Goal: Information Seeking & Learning: Check status

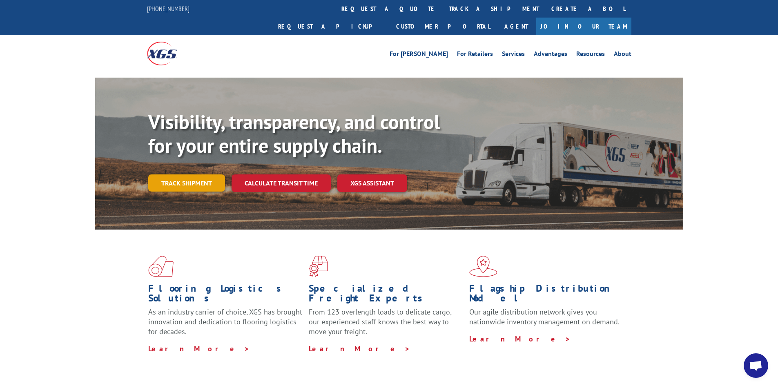
click at [185, 174] on link "Track shipment" at bounding box center [186, 182] width 77 height 17
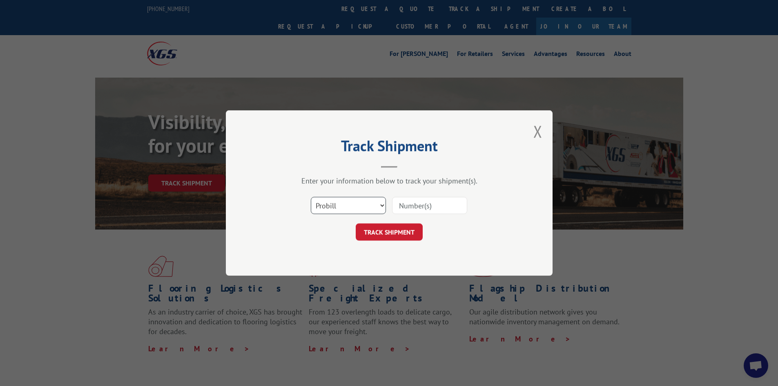
click at [346, 202] on select "Select category... Probill BOL PO" at bounding box center [348, 205] width 75 height 17
click at [311, 197] on select "Select category... Probill BOL PO" at bounding box center [348, 205] width 75 height 17
click at [439, 209] on input at bounding box center [429, 205] width 75 height 17
type input "12970625"
click at [376, 231] on button "TRACK SHIPMENT" at bounding box center [389, 231] width 67 height 17
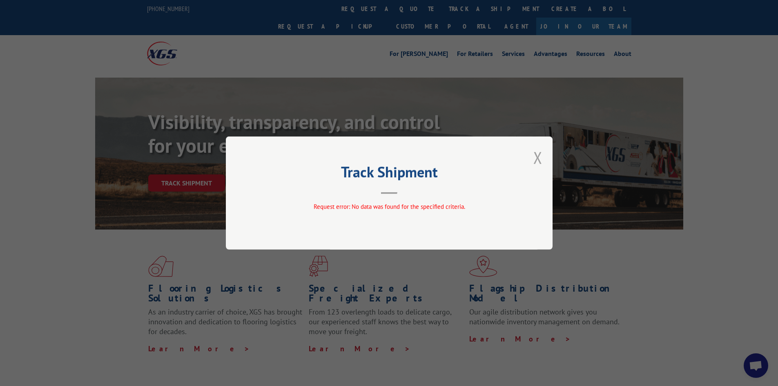
click at [538, 160] on button "Close modal" at bounding box center [537, 158] width 9 height 22
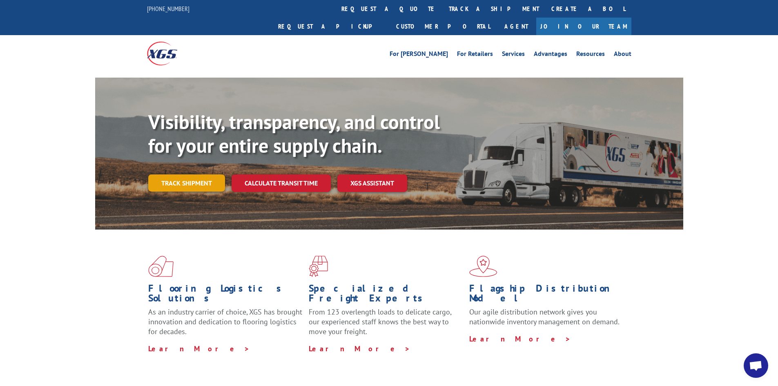
click at [178, 174] on link "Track shipment" at bounding box center [186, 182] width 77 height 17
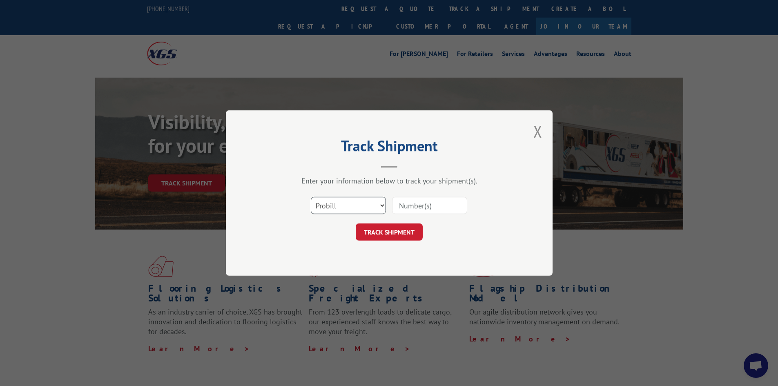
click at [367, 207] on select "Select category... Probill BOL PO" at bounding box center [348, 205] width 75 height 17
select select "po"
click at [311, 197] on select "Select category... Probill BOL PO" at bounding box center [348, 205] width 75 height 17
click at [413, 203] on input at bounding box center [429, 205] width 75 height 17
type input "523129786"
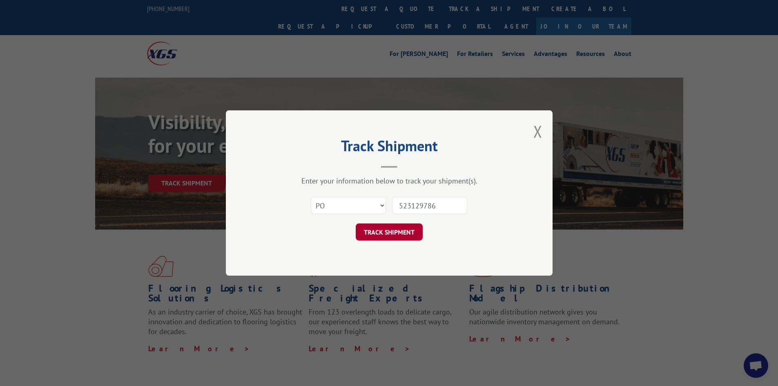
click at [384, 231] on button "TRACK SHIPMENT" at bounding box center [389, 231] width 67 height 17
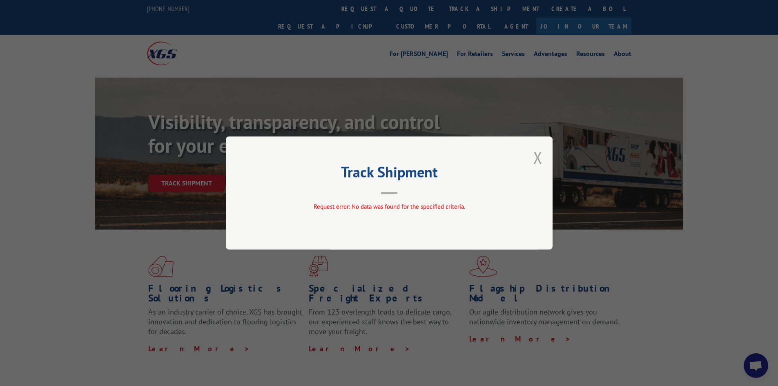
click at [539, 156] on button "Close modal" at bounding box center [537, 158] width 9 height 22
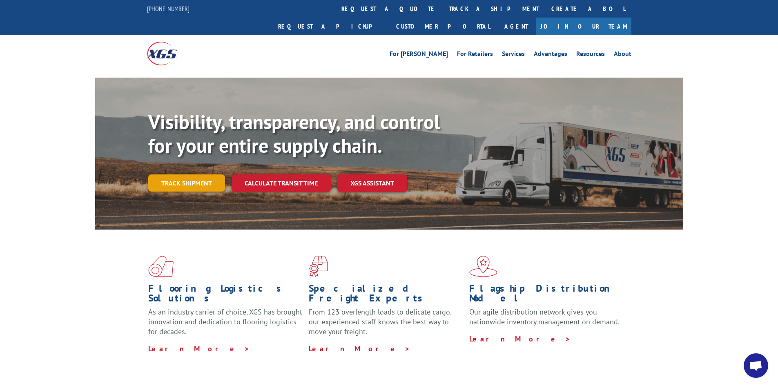
click at [169, 174] on link "Track shipment" at bounding box center [186, 182] width 77 height 17
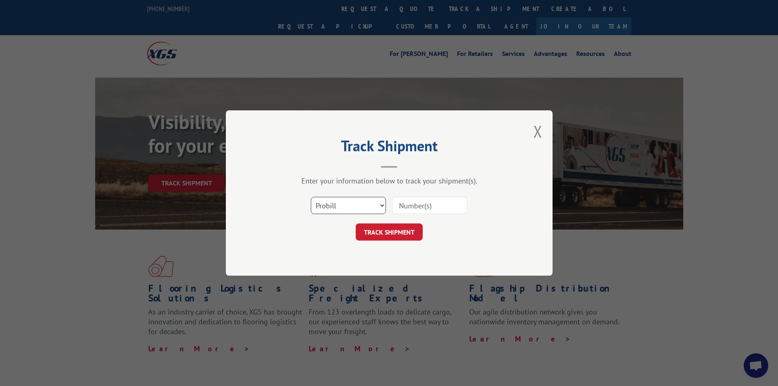
click at [334, 201] on select "Select category... Probill BOL PO" at bounding box center [348, 205] width 75 height 17
click at [311, 197] on select "Select category... Probill BOL PO" at bounding box center [348, 205] width 75 height 17
click at [422, 205] on input at bounding box center [429, 205] width 75 height 17
click at [340, 207] on select "Select category... Probill BOL PO" at bounding box center [348, 205] width 75 height 17
select select "probill"
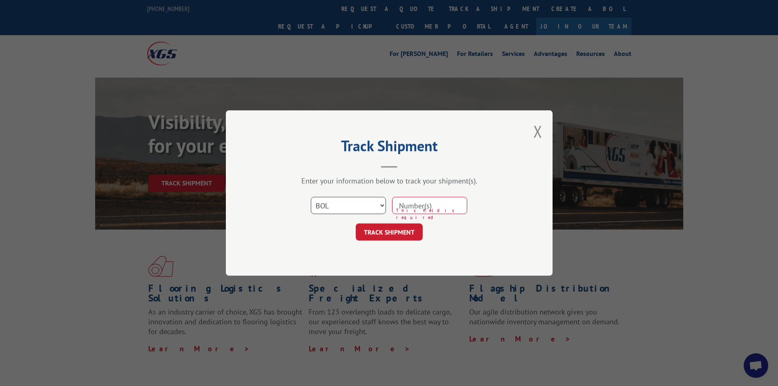
click at [311, 197] on select "Select category... Probill BOL PO" at bounding box center [348, 205] width 75 height 17
click at [441, 206] on input at bounding box center [429, 205] width 75 height 17
type input "12970625"
click button "TRACK SHIPMENT" at bounding box center [389, 231] width 67 height 17
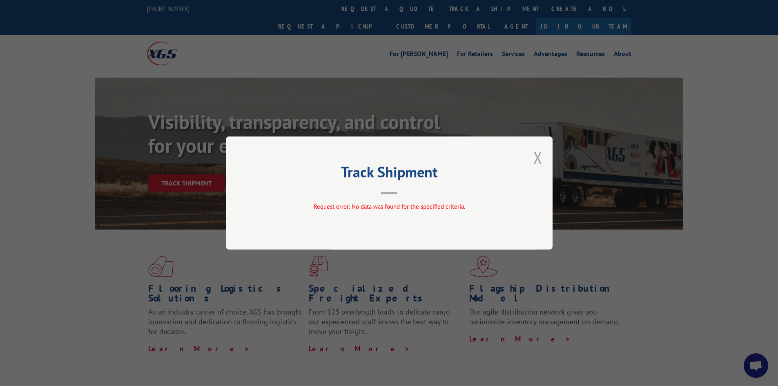
click at [538, 156] on button "Close modal" at bounding box center [537, 158] width 9 height 22
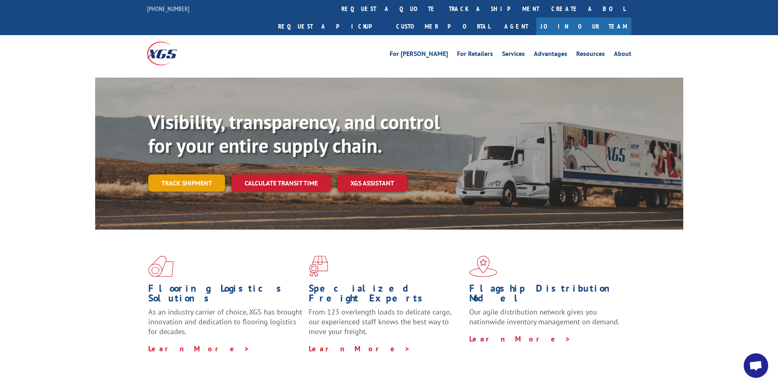
click at [189, 174] on link "Track shipment" at bounding box center [186, 182] width 77 height 17
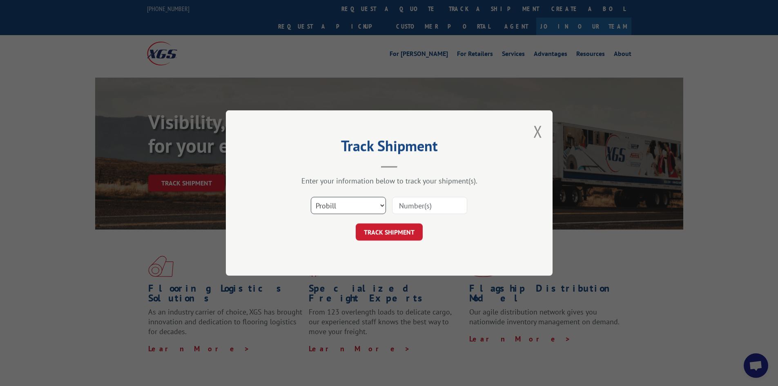
click at [344, 207] on select "Select category... Probill BOL PO" at bounding box center [348, 205] width 75 height 17
select select "bol"
click at [311, 197] on select "Select category... Probill BOL PO" at bounding box center [348, 205] width 75 height 17
click at [407, 202] on input at bounding box center [429, 205] width 75 height 17
type input "12970625"
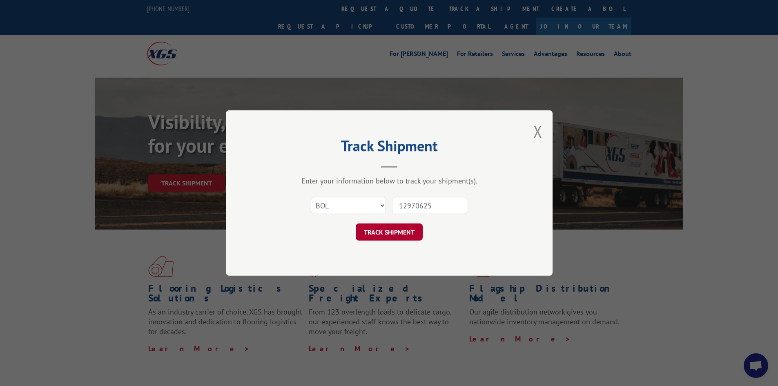
click at [401, 225] on button "TRACK SHIPMENT" at bounding box center [389, 231] width 67 height 17
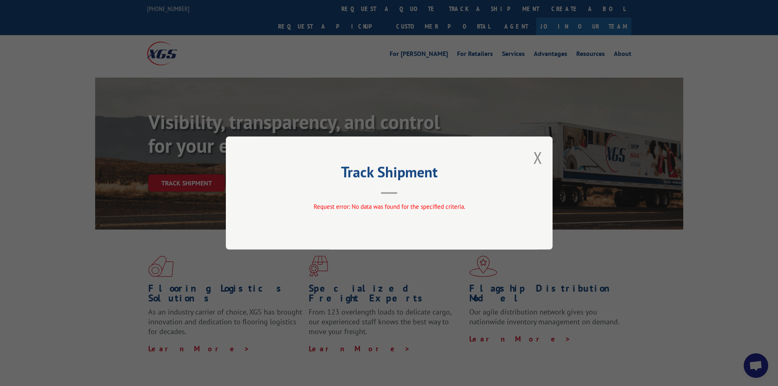
click at [542, 160] on div "Track Shipment Request error: No data was found for the specified criteria." at bounding box center [389, 192] width 327 height 113
click at [540, 158] on button "Close modal" at bounding box center [537, 158] width 9 height 22
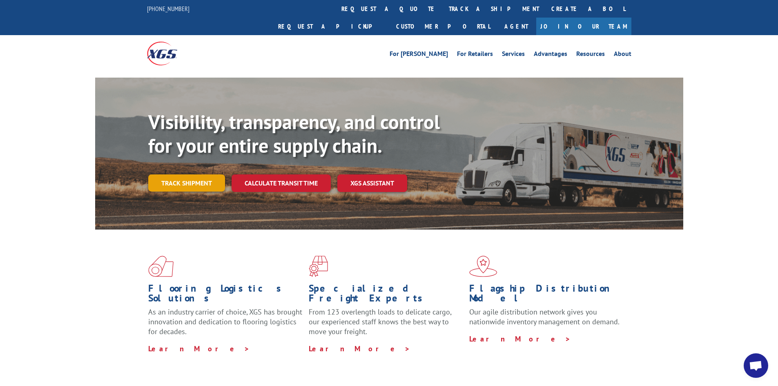
click at [189, 174] on link "Track shipment" at bounding box center [186, 182] width 77 height 17
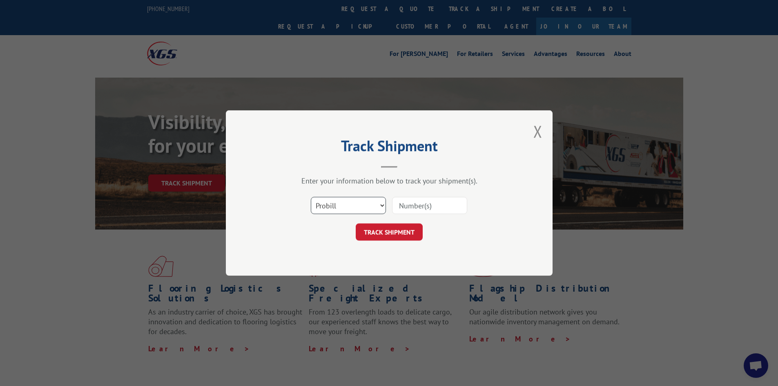
click at [360, 210] on select "Select category... Probill BOL PO" at bounding box center [348, 205] width 75 height 17
select select "po"
click at [311, 197] on select "Select category... Probill BOL PO" at bounding box center [348, 205] width 75 height 17
click at [416, 209] on input at bounding box center [429, 205] width 75 height 17
type input "12970625"
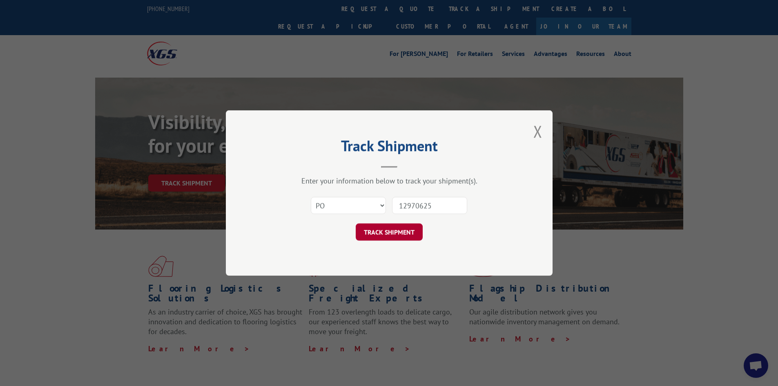
click at [418, 236] on button "TRACK SHIPMENT" at bounding box center [389, 231] width 67 height 17
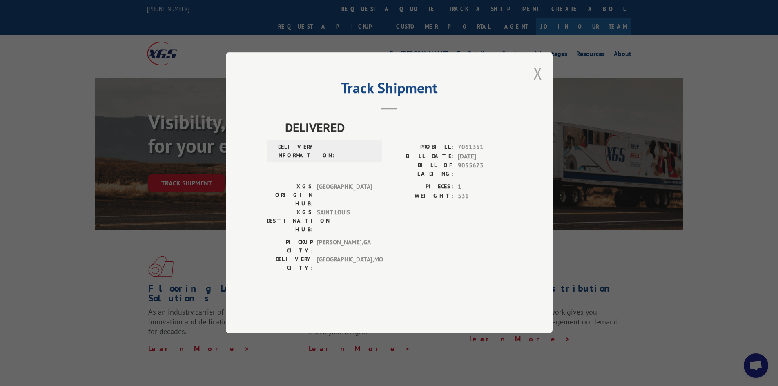
click at [538, 84] on button "Close modal" at bounding box center [537, 73] width 9 height 22
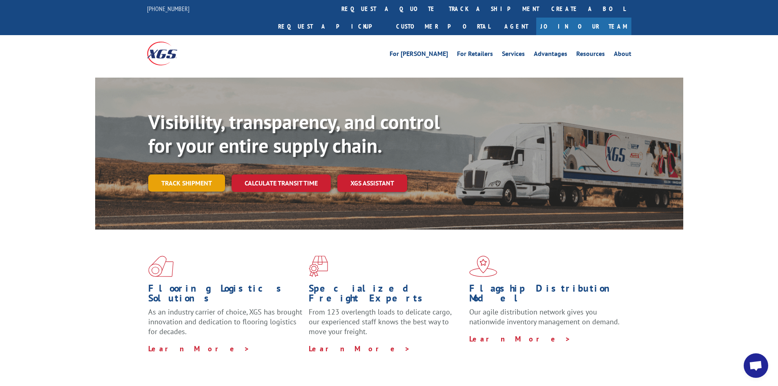
click at [200, 174] on link "Track shipment" at bounding box center [186, 182] width 77 height 17
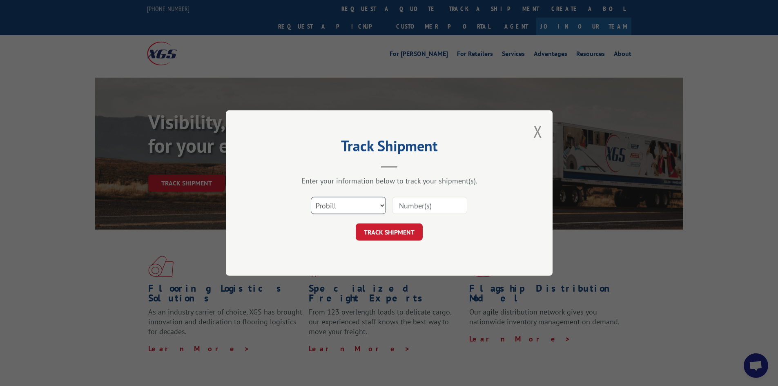
click at [352, 203] on select "Select category... Probill BOL PO" at bounding box center [348, 205] width 75 height 17
select select "po"
click at [311, 197] on select "Select category... Probill BOL PO" at bounding box center [348, 205] width 75 height 17
click at [448, 207] on input at bounding box center [429, 205] width 75 height 17
type input "12970625"
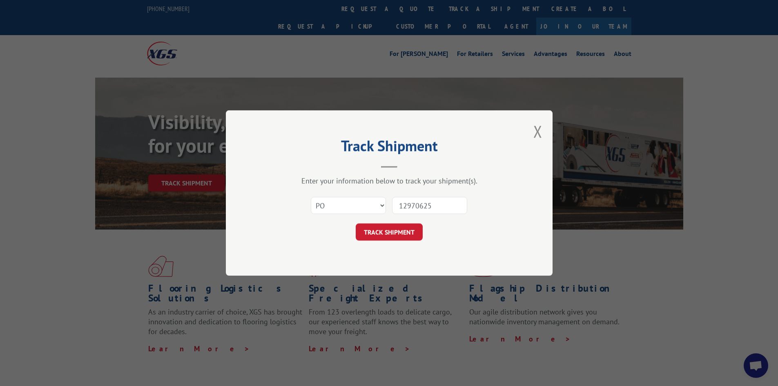
drag, startPoint x: 440, startPoint y: 206, endPoint x: 398, endPoint y: 211, distance: 42.4
click at [398, 211] on input "12970625" at bounding box center [429, 205] width 75 height 17
